Goal: Find specific page/section: Find specific page/section

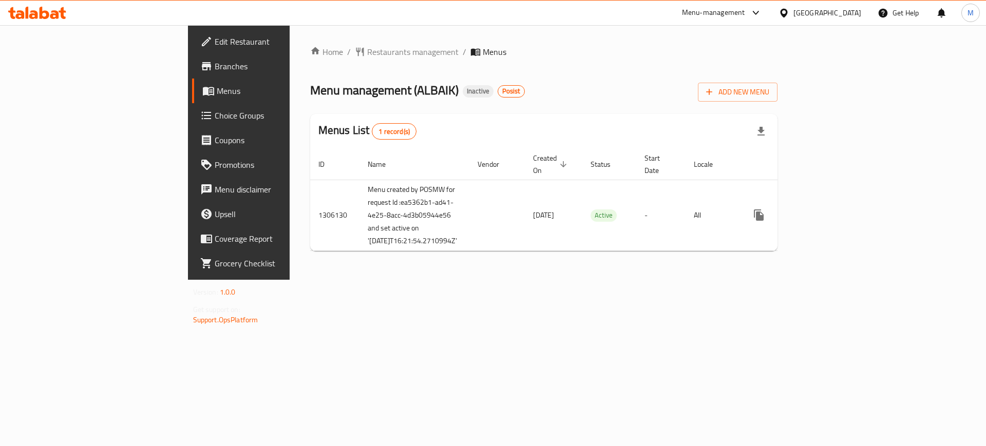
click at [762, 14] on icon at bounding box center [756, 13] width 12 height 12
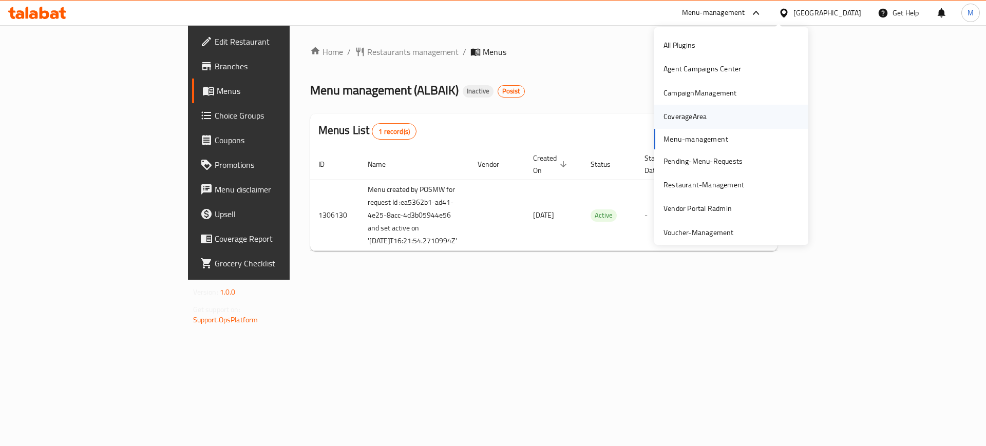
click at [704, 108] on div "CoverageArea" at bounding box center [685, 117] width 60 height 24
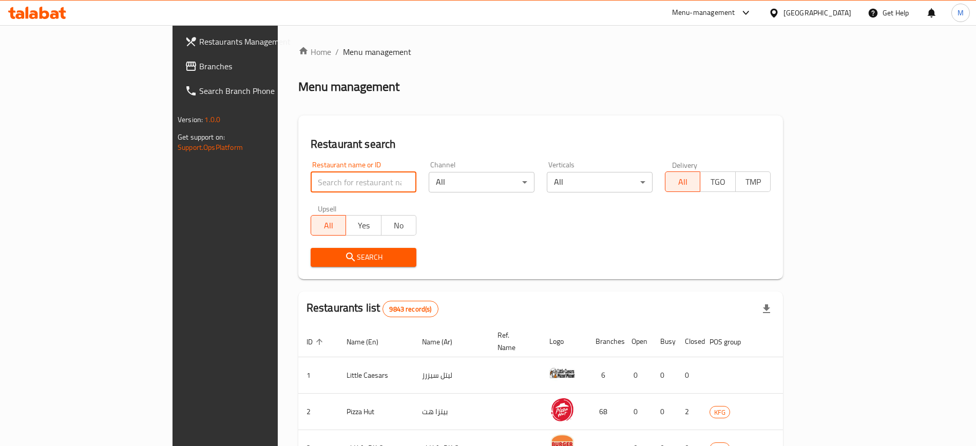
click at [311, 172] on input "search" at bounding box center [364, 182] width 106 height 21
type input "baik"
click button "Search" at bounding box center [364, 257] width 106 height 19
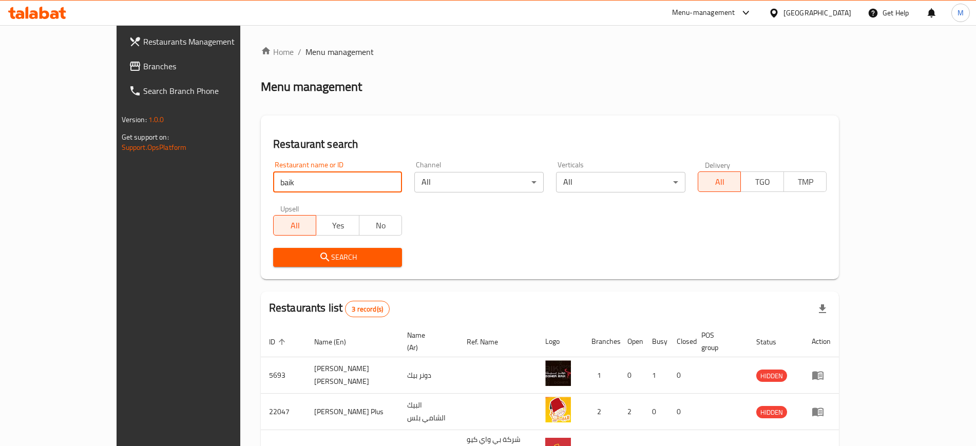
scroll to position [65, 0]
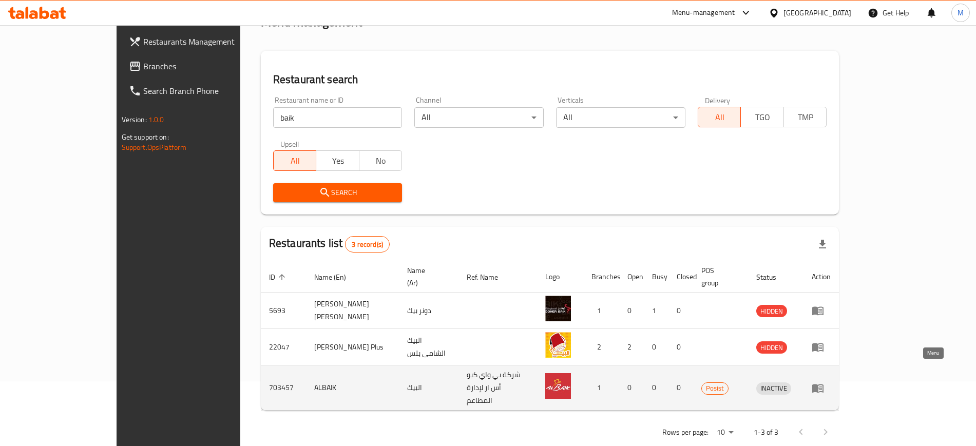
click at [824, 384] on icon "enhanced table" at bounding box center [817, 388] width 11 height 9
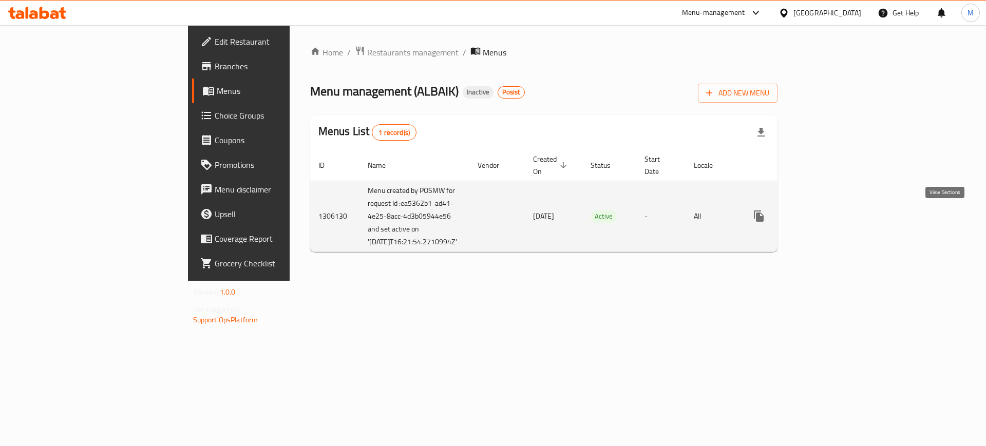
click at [845, 224] on link "enhanced table" at bounding box center [833, 216] width 25 height 25
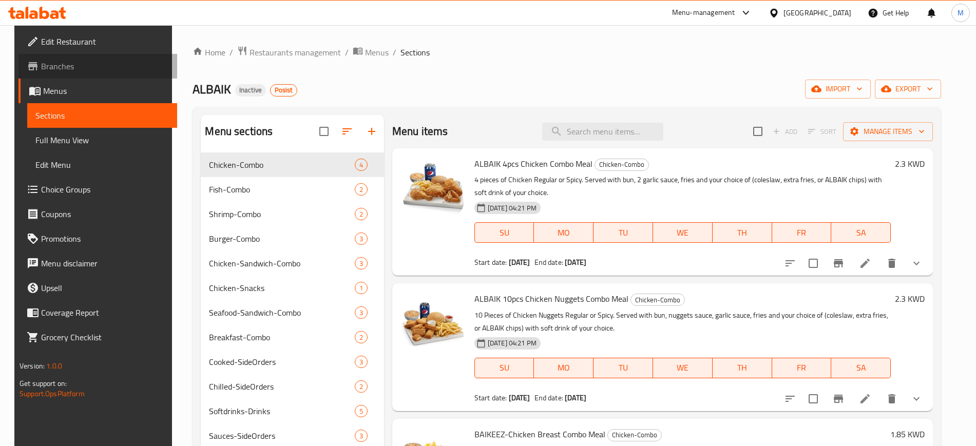
click at [65, 67] on span "Branches" at bounding box center [105, 66] width 128 height 12
